Goal: Task Accomplishment & Management: Manage account settings

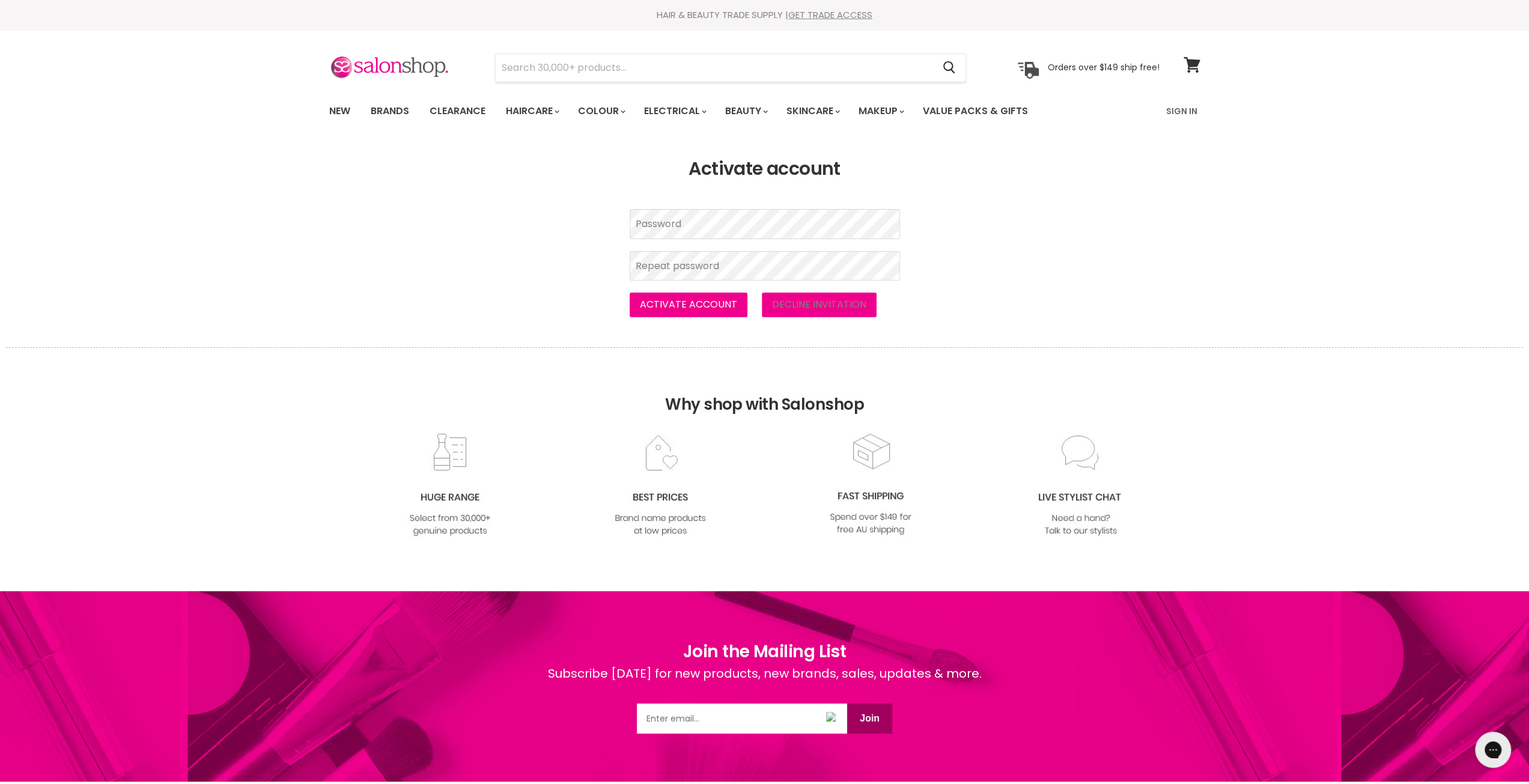
click at [529, 239] on section "Activate account Password Repeat password Activate account Decline invitation" at bounding box center [764, 237] width 1529 height 158
click at [677, 301] on button "Activate account" at bounding box center [689, 305] width 118 height 24
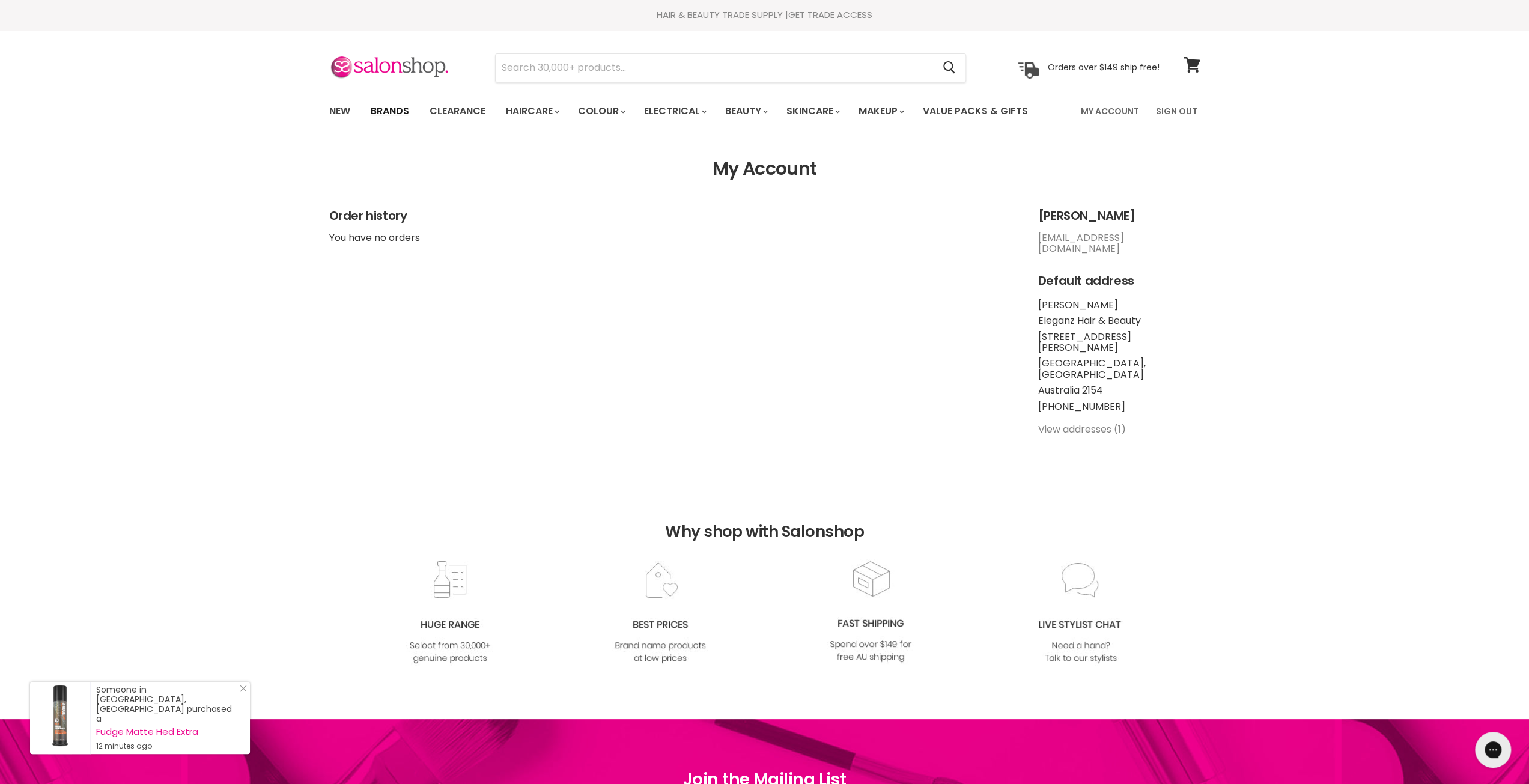
click at [385, 108] on link "Brands" at bounding box center [390, 111] width 57 height 25
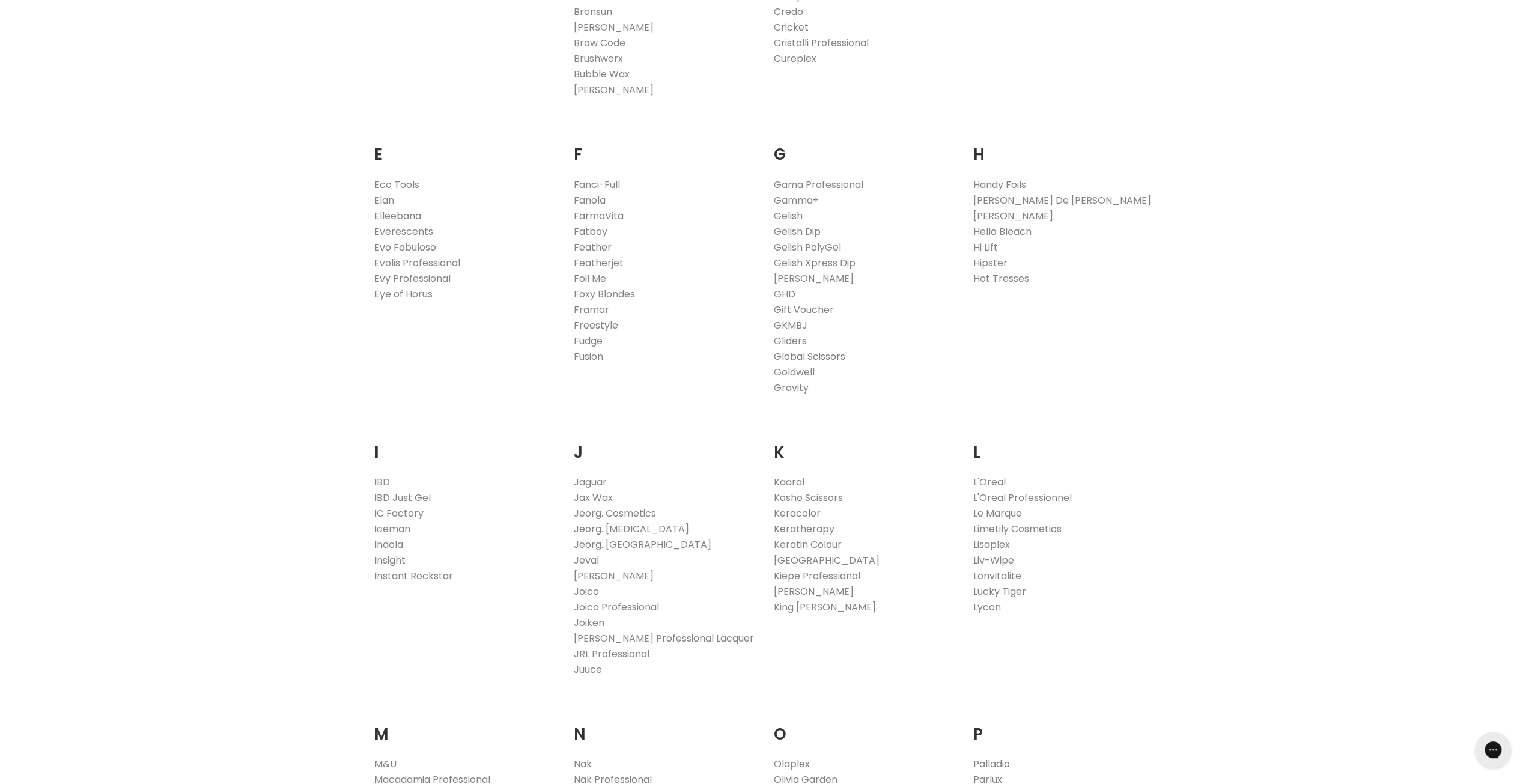
scroll to position [721, 0]
click at [1017, 491] on link "L'Oreal Professionnel" at bounding box center [1022, 497] width 98 height 14
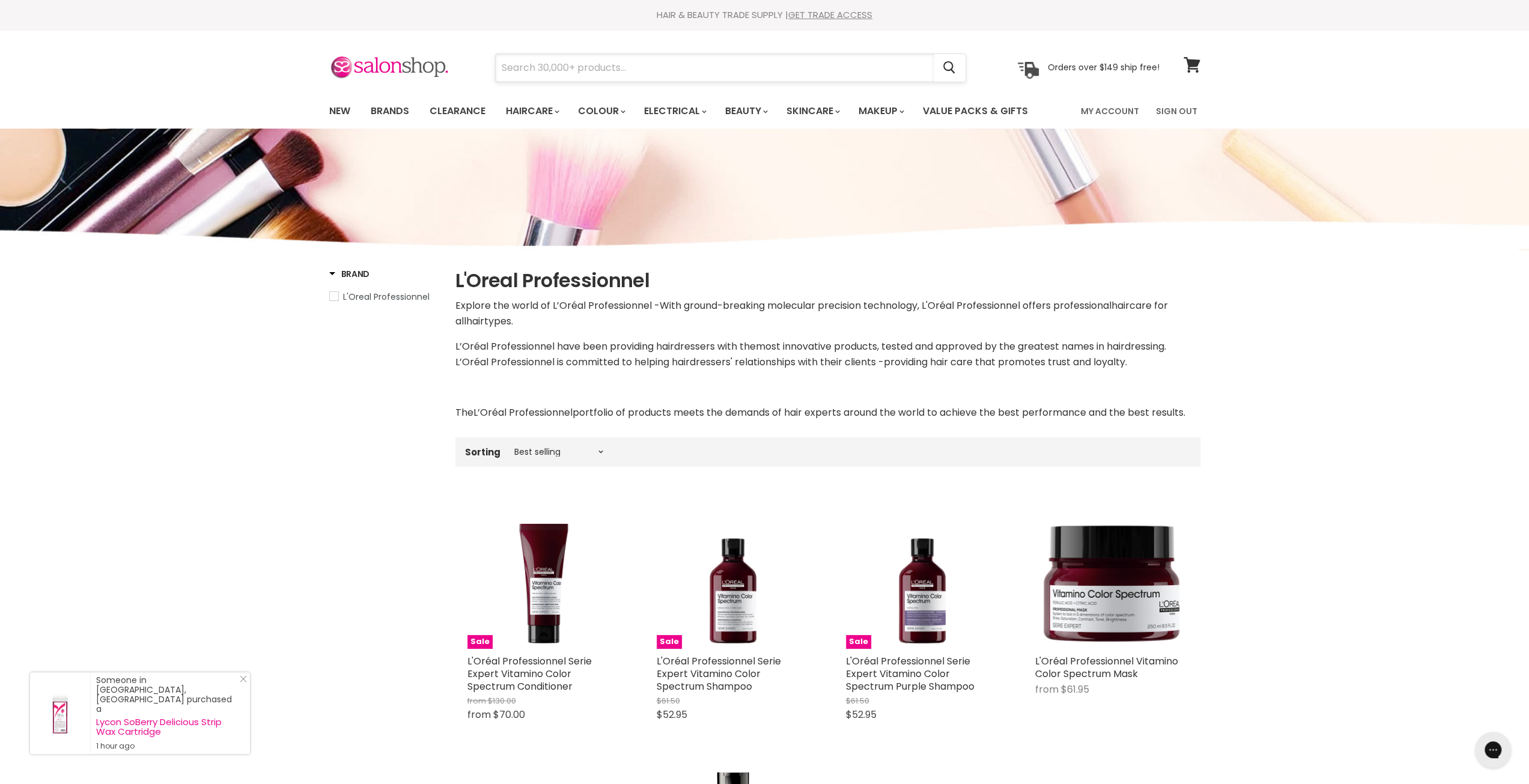
click at [553, 73] on input "Search" at bounding box center [714, 68] width 438 height 28
click at [1180, 111] on link "Sign Out" at bounding box center [1177, 111] width 56 height 25
